Goal: Contribute content: Add original content to the website for others to see

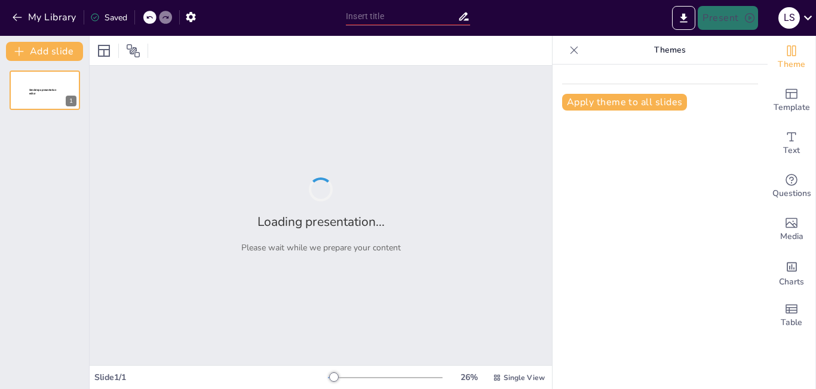
type input "Oportunidades de Inversión: Impulsando el Futuro de Nuestro Negocio"
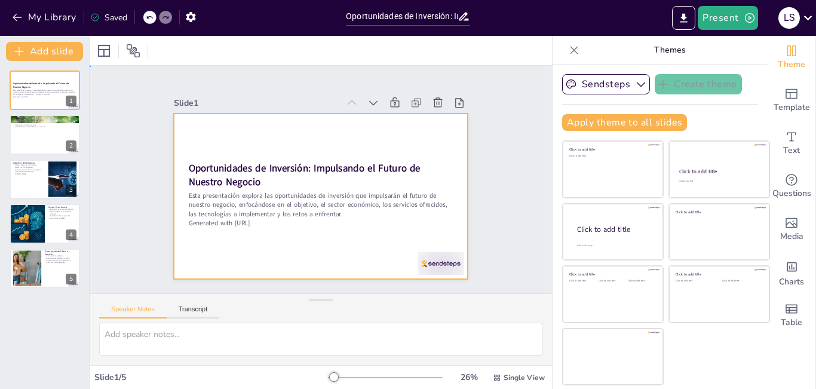
click at [406, 137] on div at bounding box center [313, 165] width 338 height 290
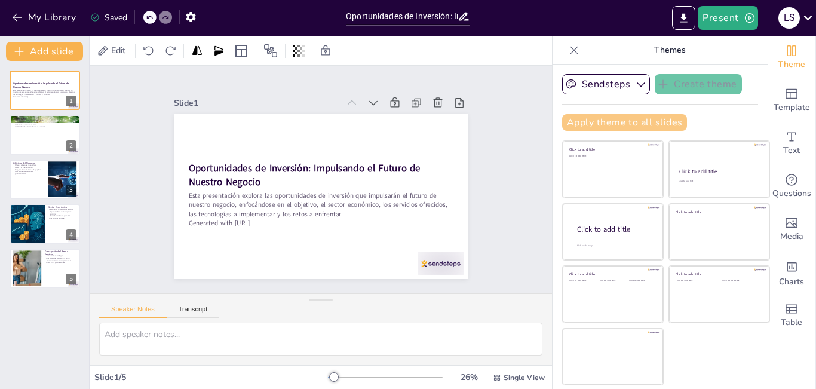
click at [620, 130] on button "Apply theme to all slides" at bounding box center [624, 122] width 125 height 17
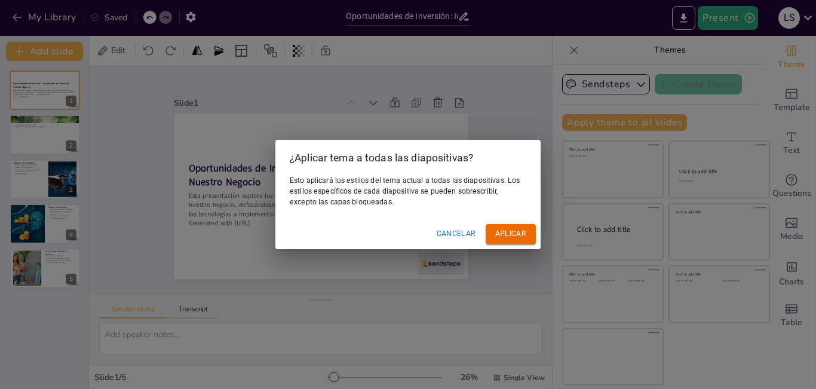
click at [458, 232] on font "Cancelar" at bounding box center [456, 234] width 39 height 8
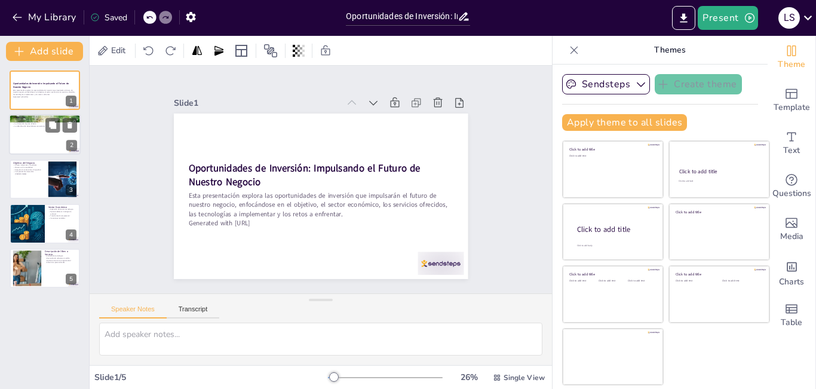
click at [39, 145] on div at bounding box center [45, 135] width 72 height 41
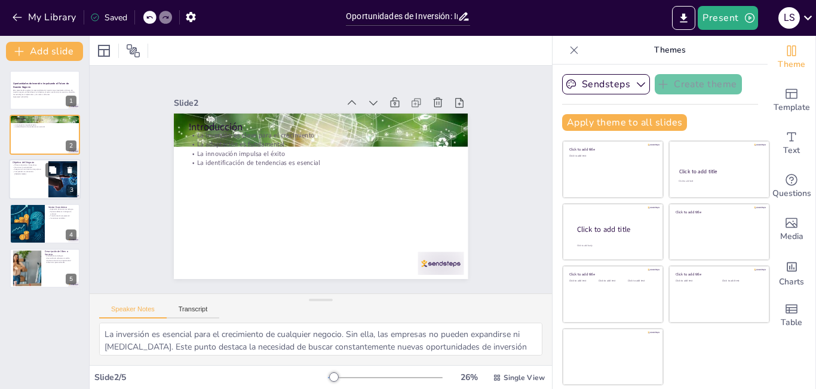
click at [34, 175] on div at bounding box center [45, 179] width 72 height 41
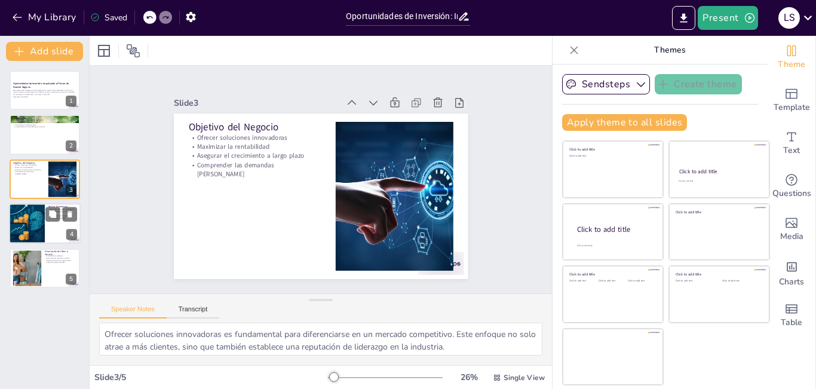
click at [37, 224] on div at bounding box center [27, 223] width 60 height 41
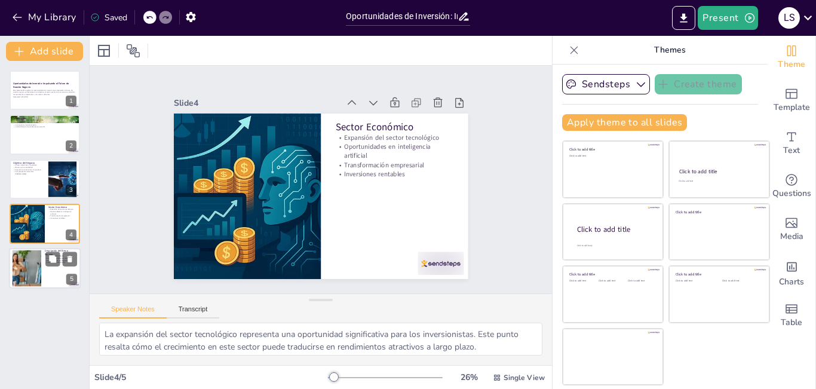
click at [45, 276] on div at bounding box center [45, 268] width 72 height 41
type textarea "La consultoría tecnológica es un servicio esencial que ayuda a las empresas a n…"
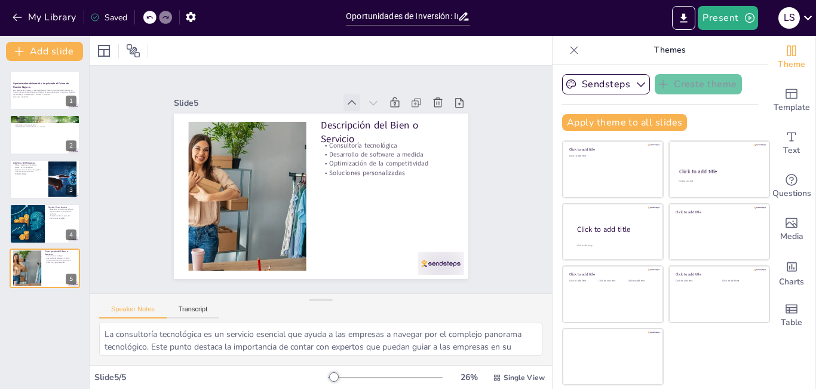
click at [360, 106] on icon at bounding box center [367, 111] width 14 height 14
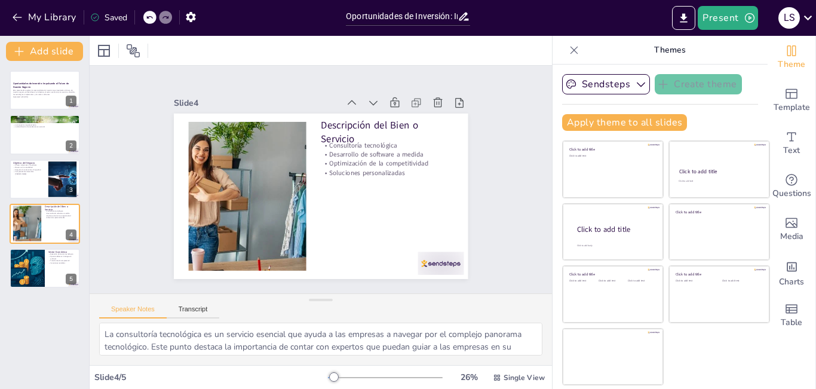
click at [383, 127] on icon at bounding box center [391, 135] width 17 height 17
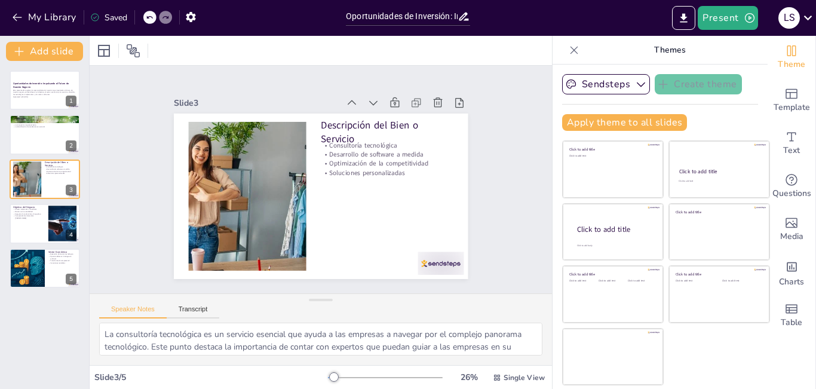
click at [367, 109] on icon at bounding box center [374, 116] width 15 height 15
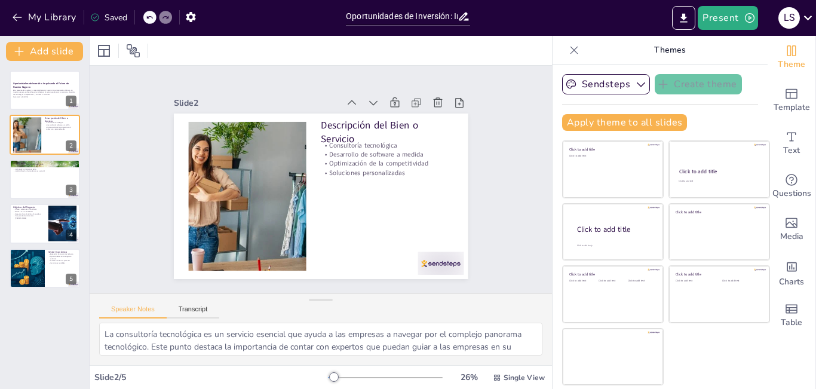
click at [367, 109] on icon at bounding box center [374, 116] width 15 height 15
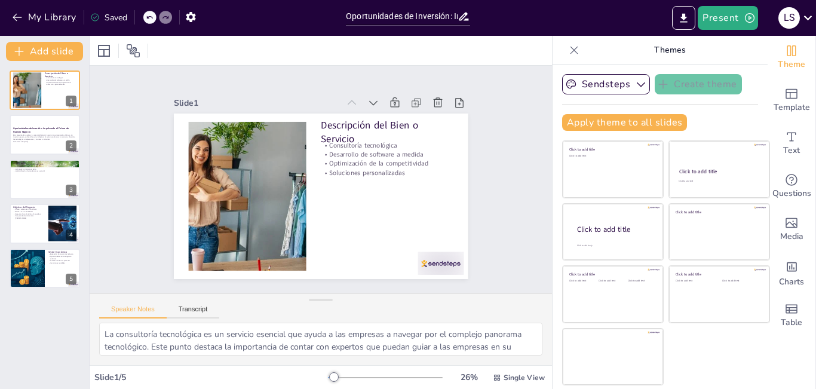
click at [373, 114] on icon at bounding box center [381, 122] width 16 height 16
click at [387, 115] on icon at bounding box center [394, 122] width 15 height 15
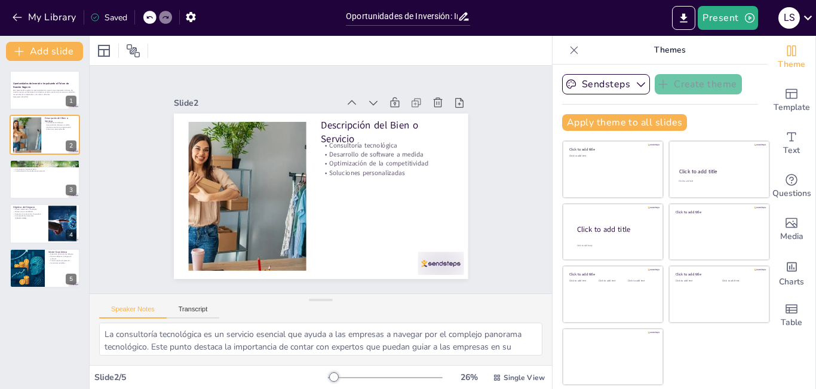
click at [400, 208] on icon at bounding box center [407, 215] width 14 height 14
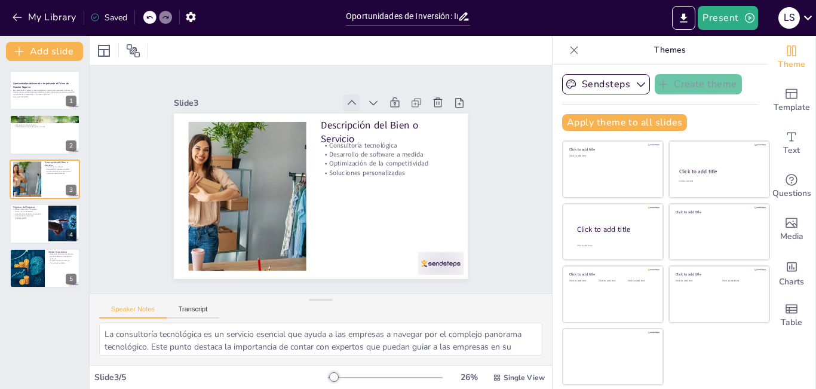
click at [373, 114] on icon at bounding box center [381, 122] width 16 height 16
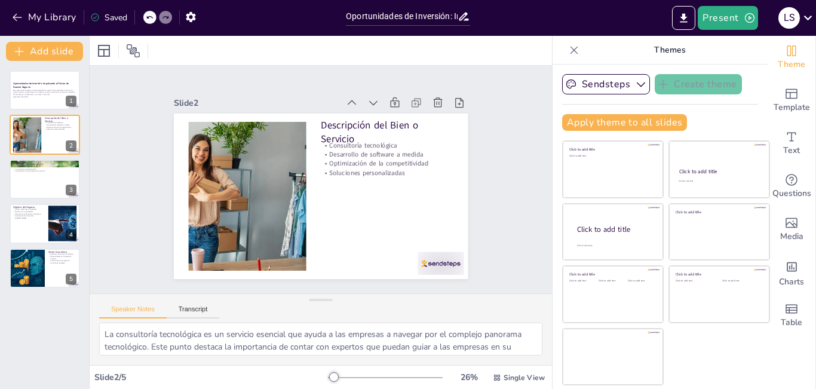
click at [378, 121] on icon at bounding box center [386, 129] width 16 height 16
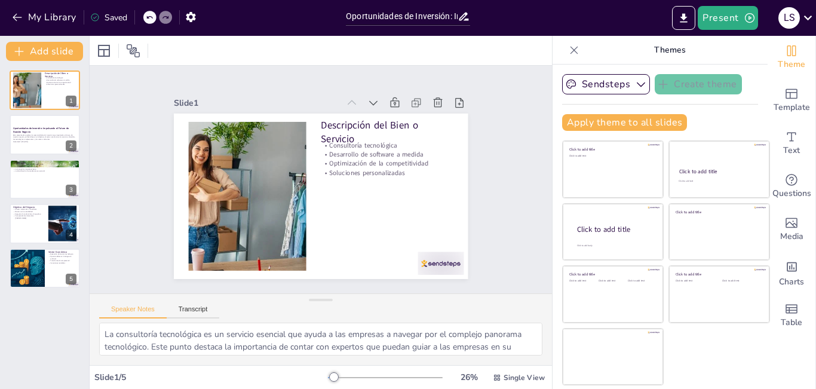
click at [367, 109] on icon at bounding box center [374, 116] width 15 height 15
click at [373, 114] on icon at bounding box center [381, 122] width 16 height 16
click at [367, 109] on icon at bounding box center [374, 116] width 15 height 15
click at [387, 115] on icon at bounding box center [394, 122] width 15 height 15
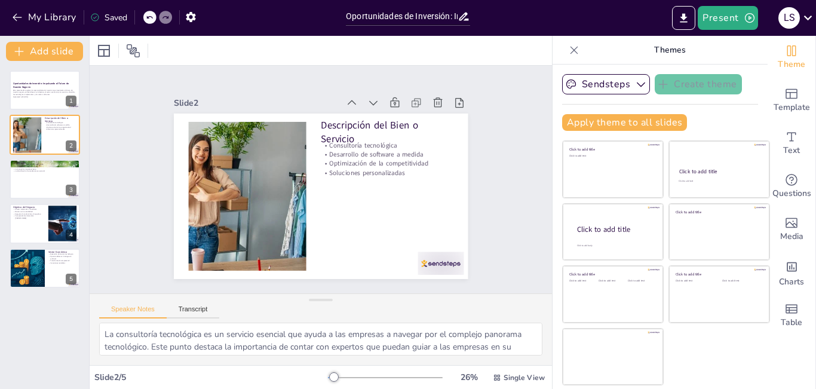
click at [397, 131] on icon at bounding box center [405, 139] width 16 height 16
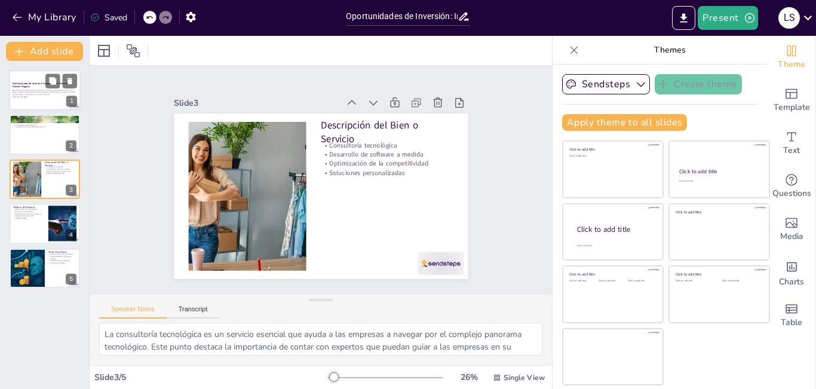
click at [34, 96] on p "Generated with [URL]" at bounding box center [45, 97] width 65 height 2
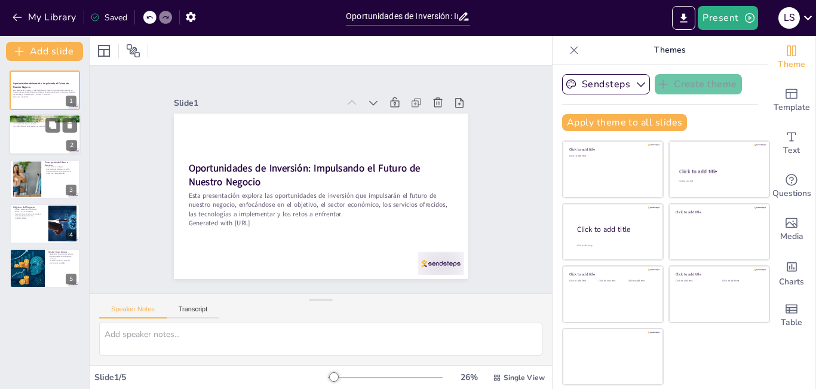
click at [32, 145] on div at bounding box center [45, 135] width 72 height 41
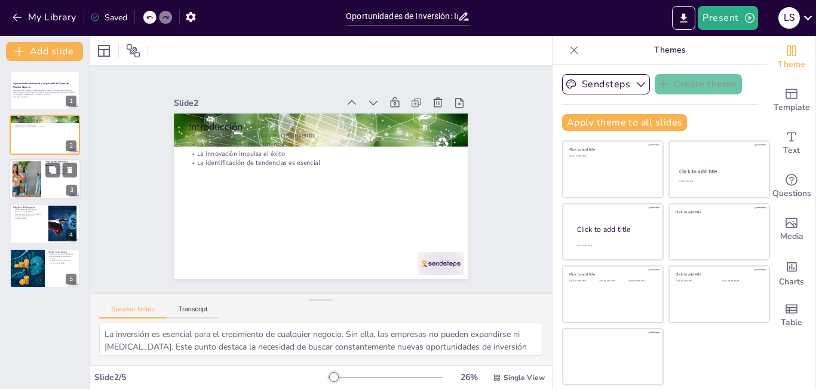
click at [26, 194] on div at bounding box center [26, 179] width 69 height 36
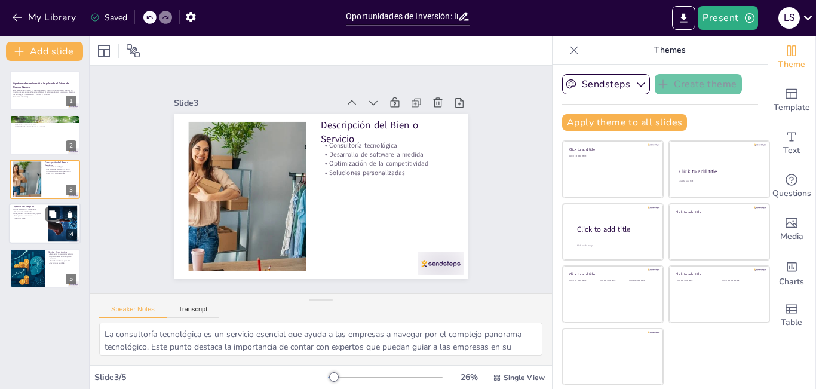
click at [30, 227] on div at bounding box center [45, 223] width 72 height 41
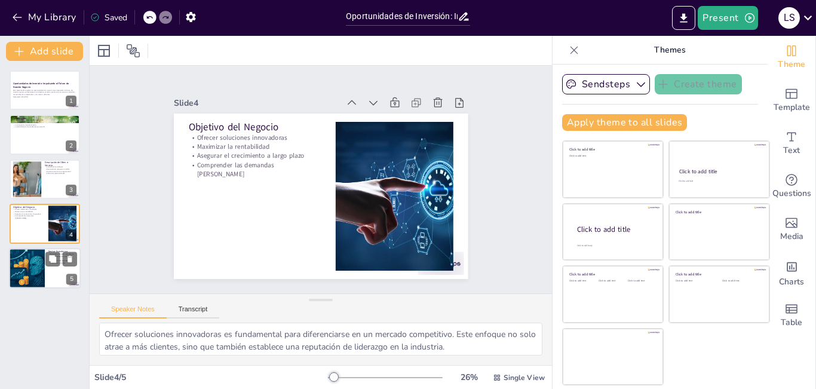
click at [27, 264] on div at bounding box center [27, 268] width 60 height 41
type textarea "La expansión del sector tecnológico representa una oportunidad significativa pa…"
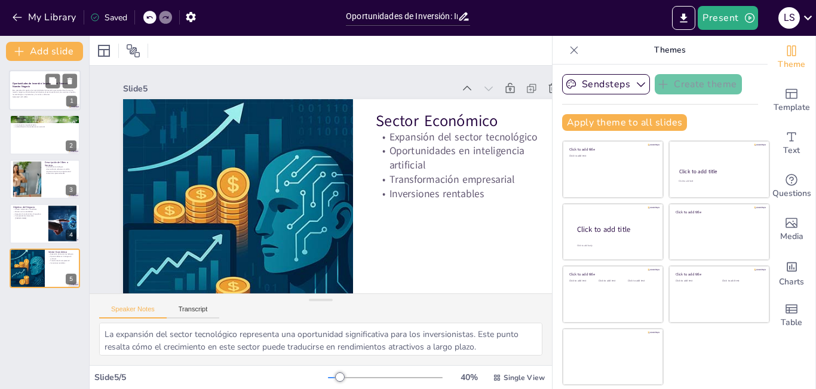
click at [47, 106] on div at bounding box center [45, 90] width 72 height 41
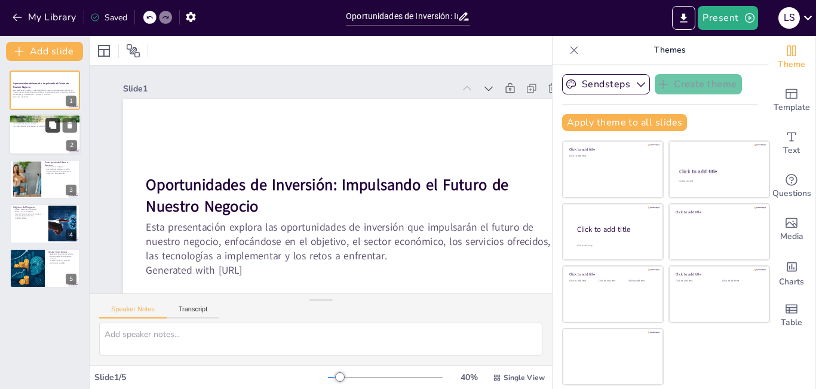
click at [50, 131] on button at bounding box center [52, 125] width 14 height 14
type textarea "La inversión es esencial para el crecimiento de cualquier negocio. Sin ella, la…"
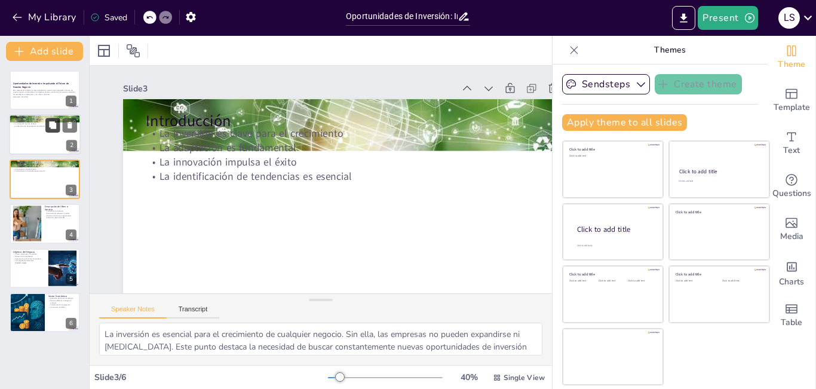
scroll to position [49, 0]
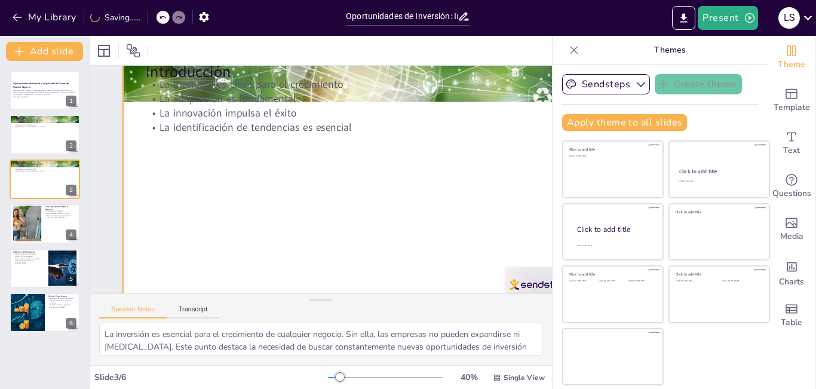
click at [258, 176] on div at bounding box center [349, 196] width 528 height 454
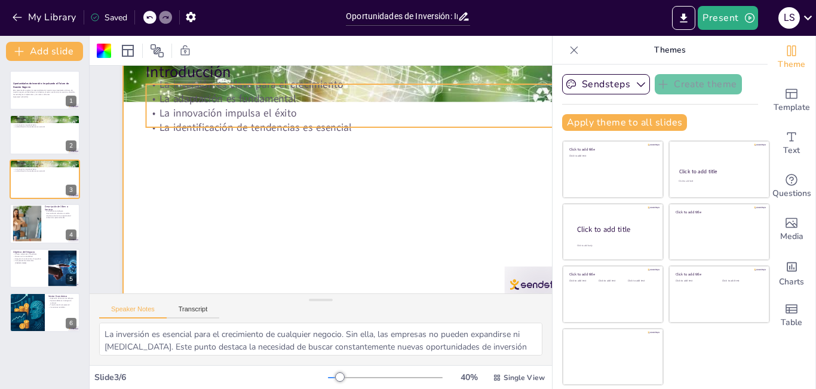
click at [198, 132] on p "La identificación de tendencias es esencial" at bounding box center [364, 135] width 408 height 100
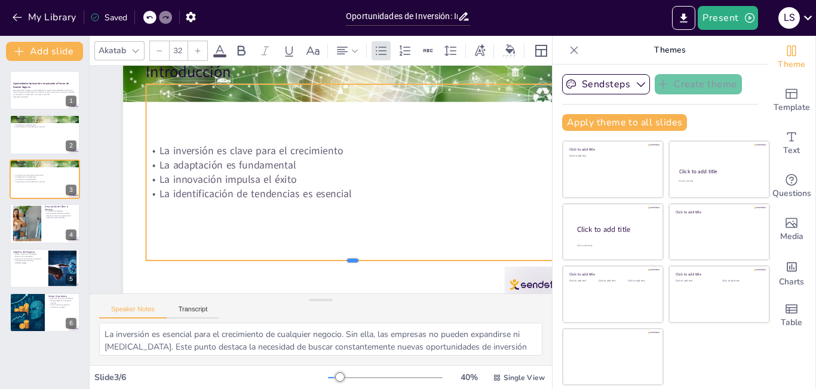
drag, startPoint x: 355, startPoint y: 129, endPoint x: 349, endPoint y: 264, distance: 134.6
click at [349, 264] on div at bounding box center [296, 267] width 341 height 251
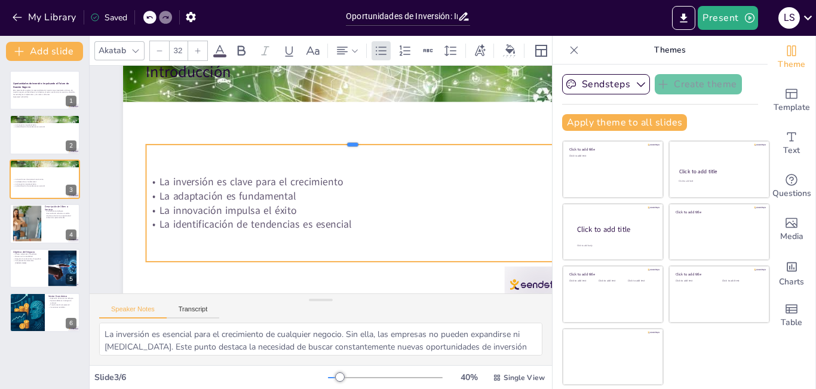
drag, startPoint x: 351, startPoint y: 84, endPoint x: 346, endPoint y: 142, distance: 58.8
click at [346, 142] on div at bounding box center [364, 151] width 397 height 137
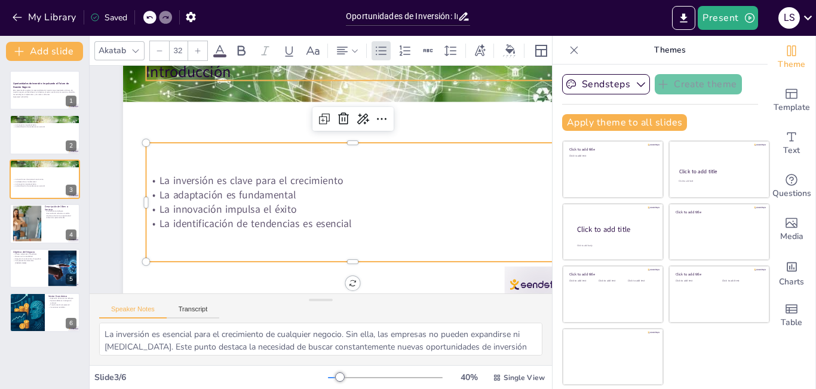
click at [197, 79] on p "Introducción" at bounding box center [374, 80] width 409 height 107
type input "48"
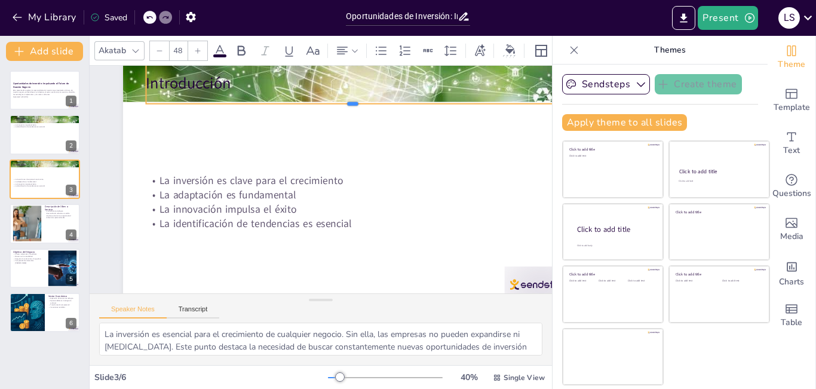
drag, startPoint x: 240, startPoint y: 82, endPoint x: 243, endPoint y: 105, distance: 23.4
click at [243, 105] on div at bounding box center [367, 117] width 407 height 96
click at [202, 136] on div at bounding box center [352, 186] width 504 height 349
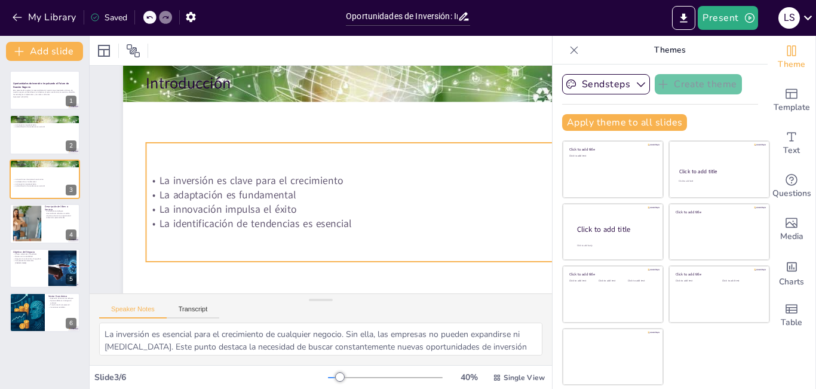
click at [332, 256] on div "La inversión es clave para el crecimiento La adaptación es fundamental La innov…" at bounding box center [329, 218] width 387 height 366
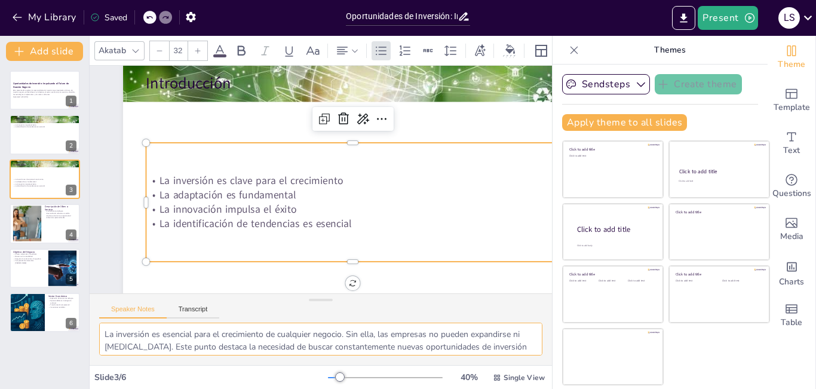
click at [179, 344] on textarea "La inversión es esencial para el crecimiento de cualquier negocio. Sin ella, la…" at bounding box center [320, 339] width 443 height 33
click at [34, 90] on p "Esta presentación explora las oportunidades de inversión que impulsarán el futu…" at bounding box center [45, 92] width 65 height 7
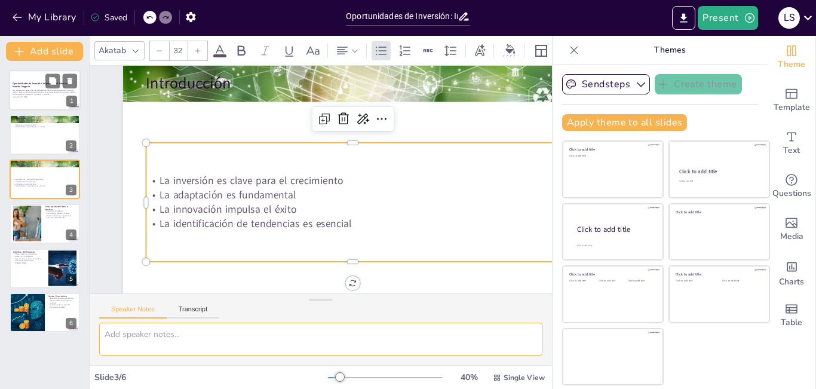
scroll to position [0, 0]
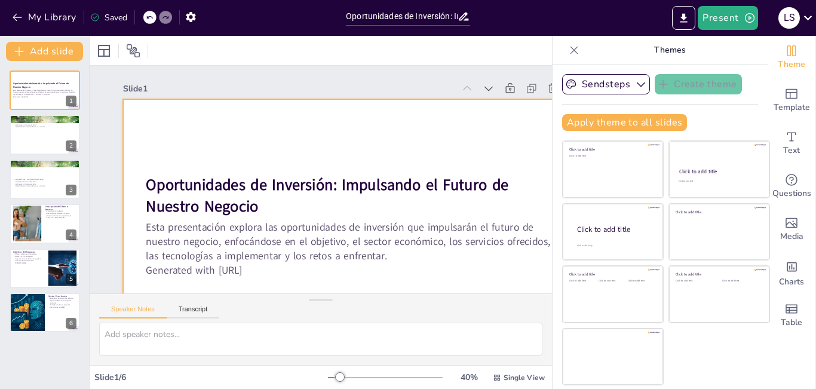
click at [179, 138] on div at bounding box center [311, 237] width 515 height 500
